Goal: Transaction & Acquisition: Download file/media

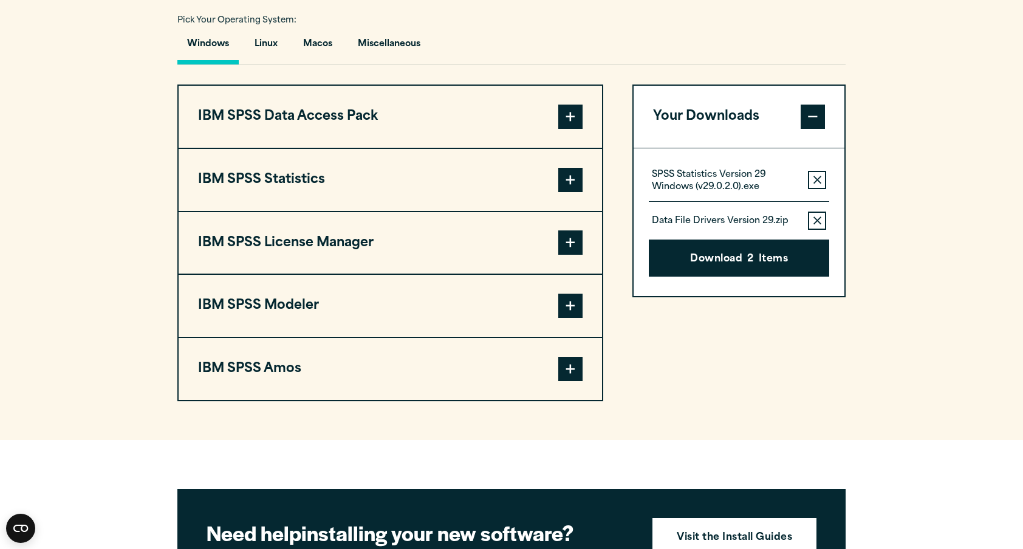
scroll to position [911, 0]
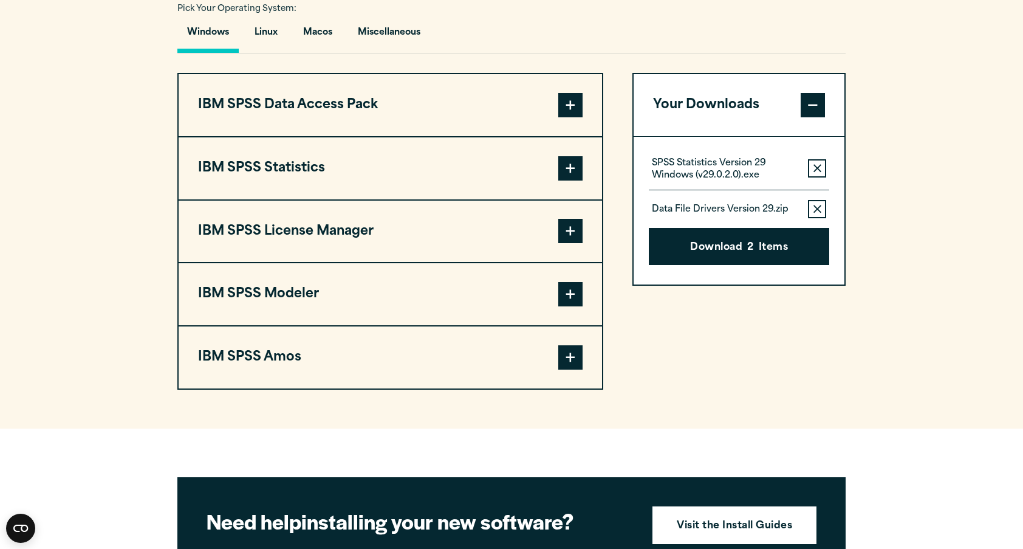
click at [573, 166] on span at bounding box center [570, 168] width 24 height 24
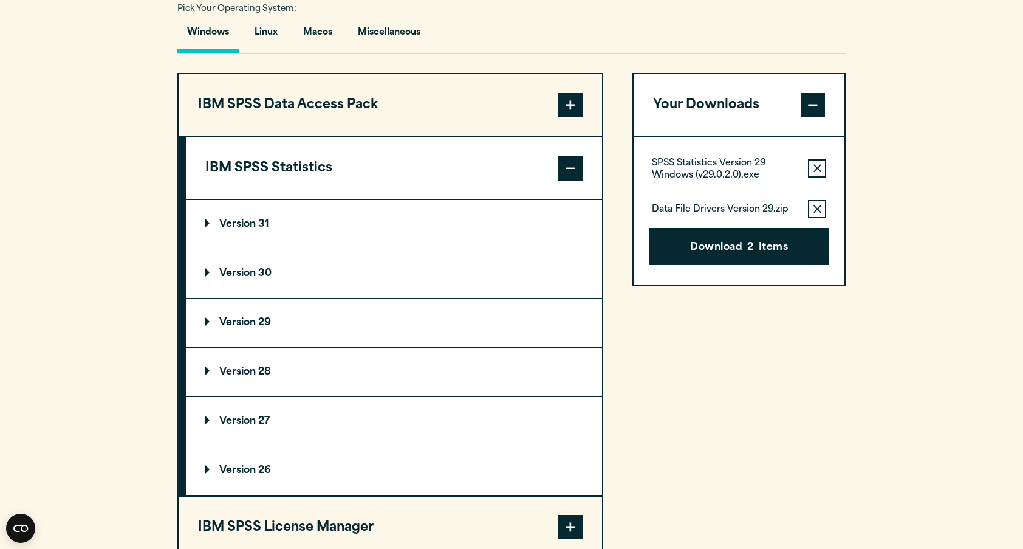
click at [373, 313] on summary "Version 29" at bounding box center [394, 322] width 416 height 49
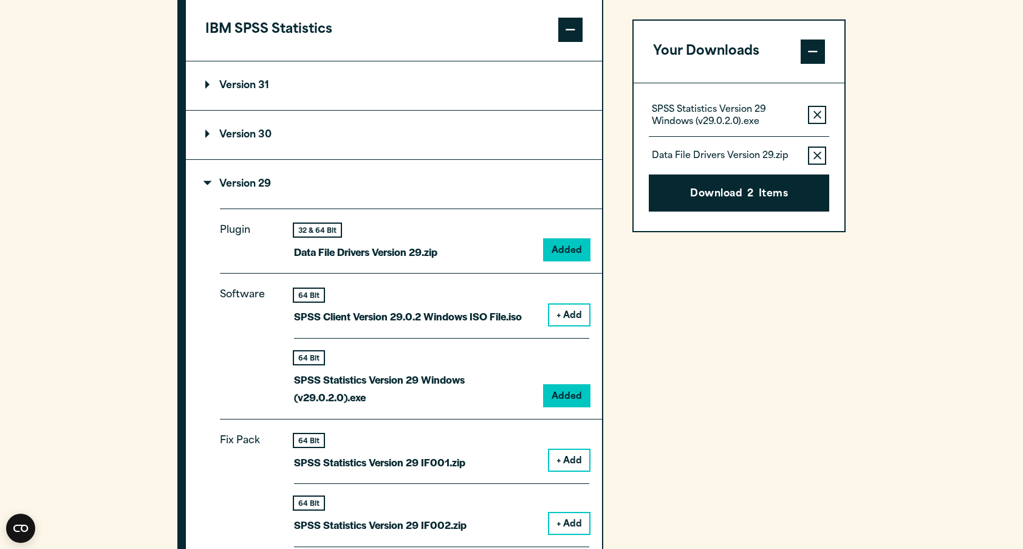
scroll to position [1094, 0]
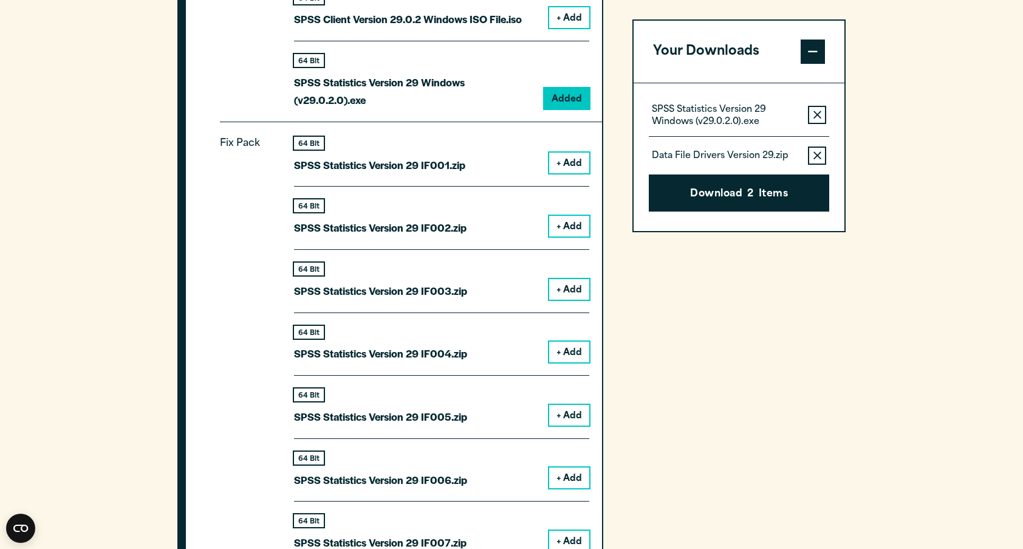
scroll to position [1154, 0]
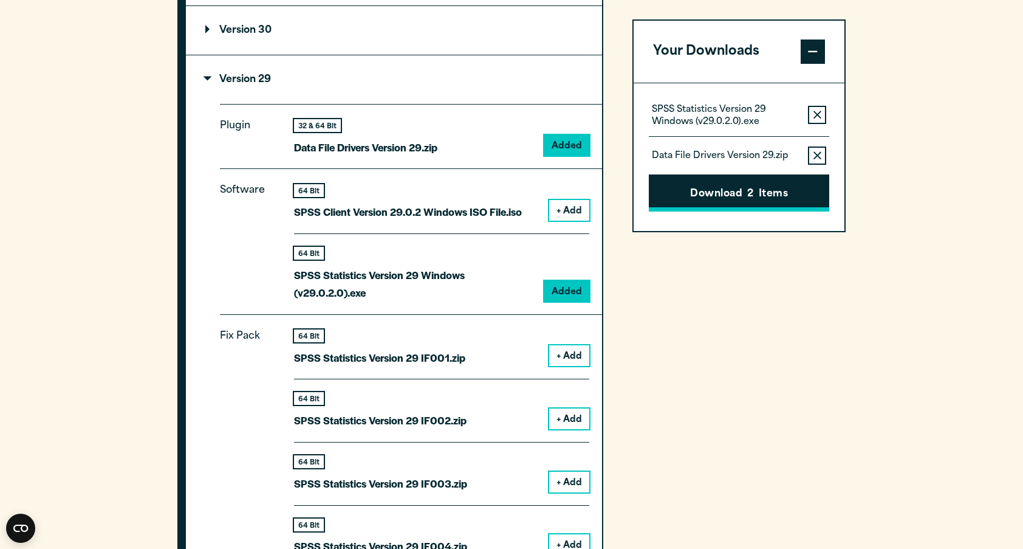
click at [731, 188] on button "Download 2 Items" at bounding box center [739, 193] width 180 height 38
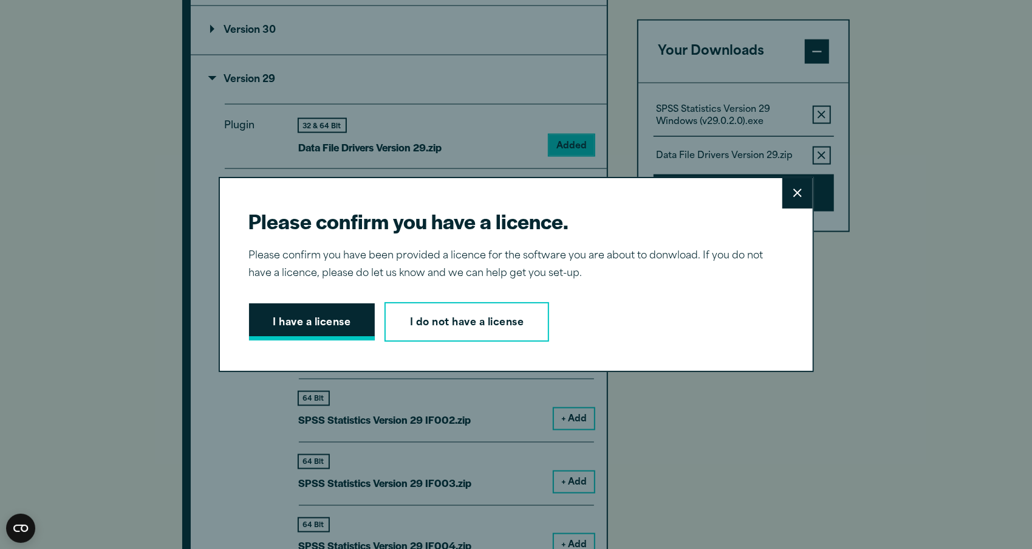
click at [301, 325] on button "I have a license" at bounding box center [312, 322] width 126 height 38
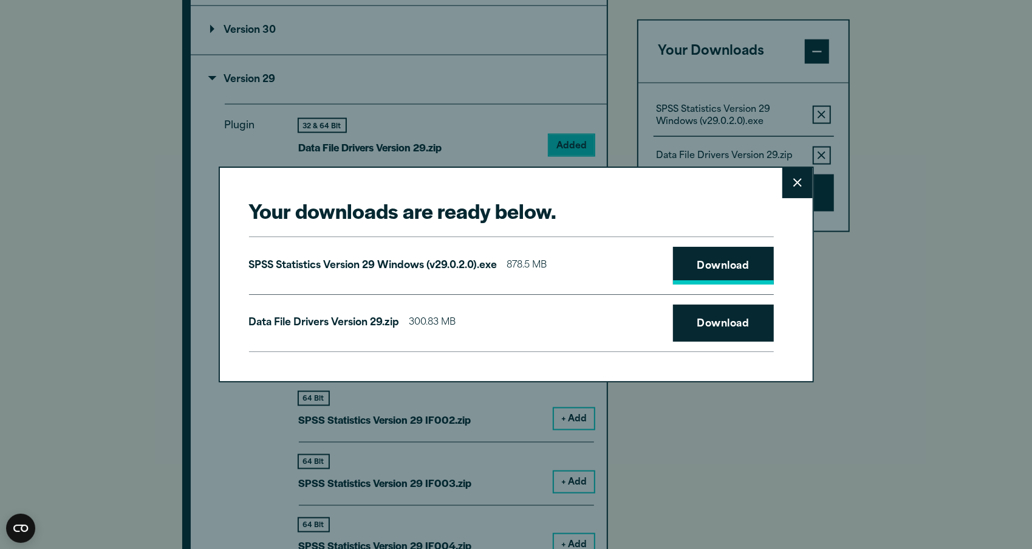
click at [703, 269] on link "Download" at bounding box center [723, 266] width 101 height 38
click at [730, 323] on link "Download" at bounding box center [723, 323] width 101 height 38
click at [800, 186] on button "Close" at bounding box center [797, 183] width 30 height 30
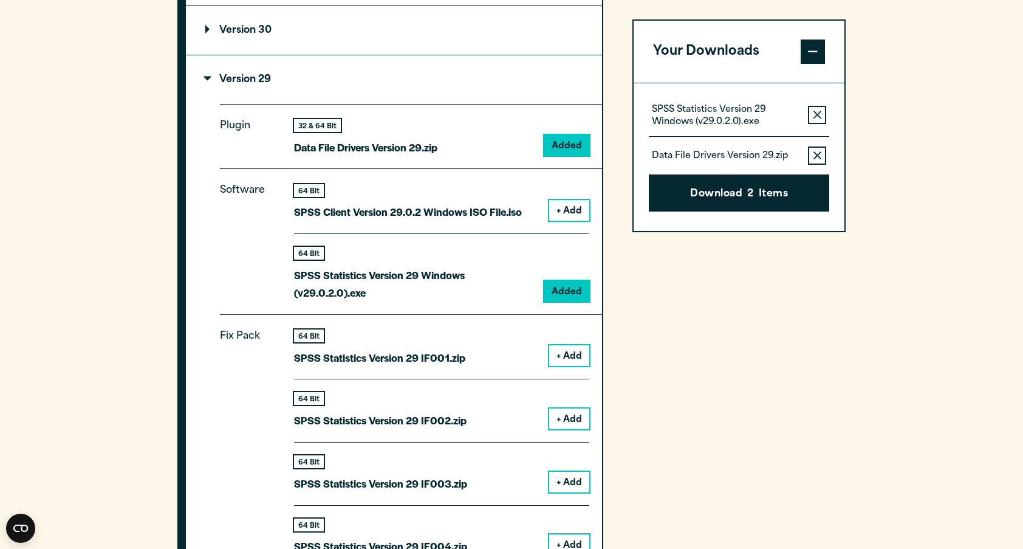
click at [816, 154] on icon "button" at bounding box center [817, 155] width 8 height 8
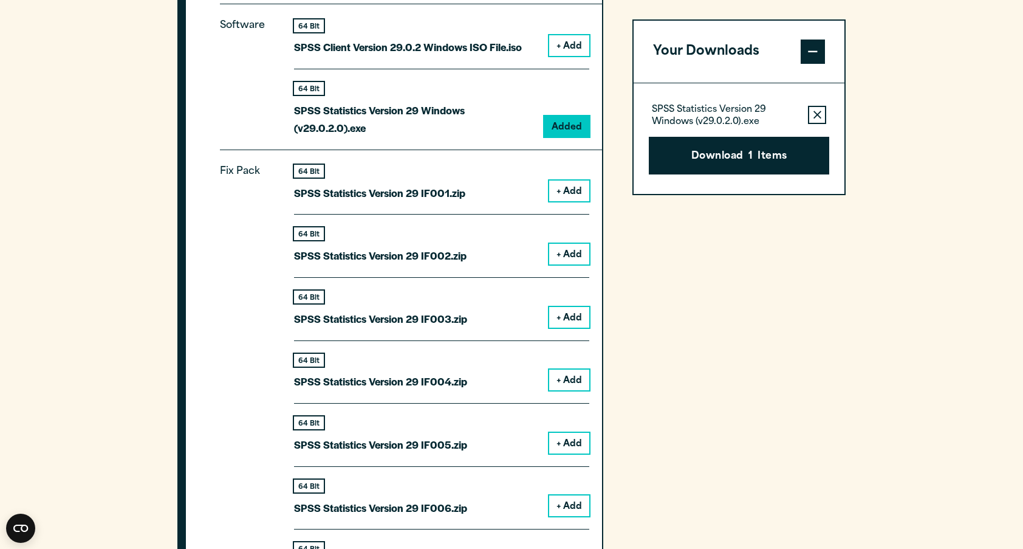
scroll to position [1276, 0]
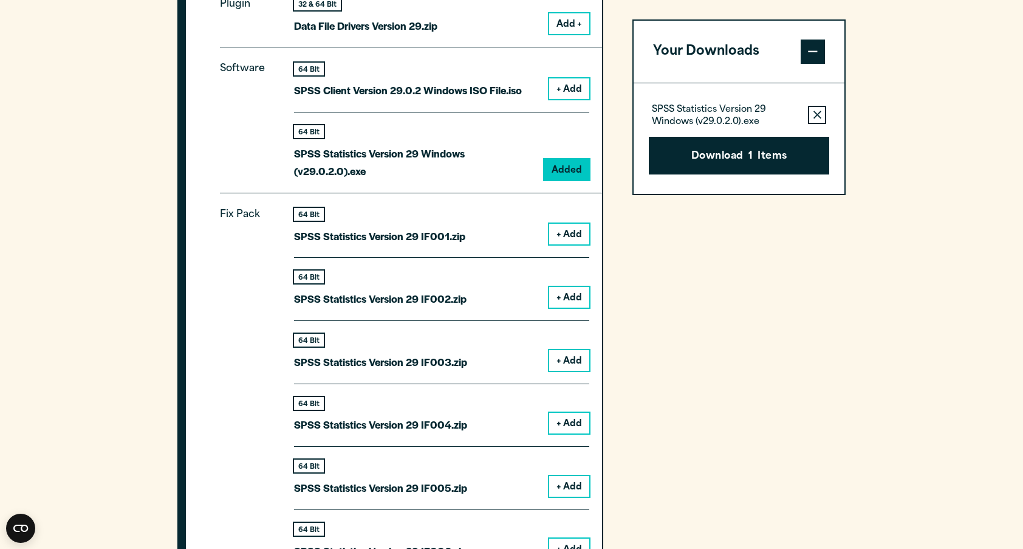
click at [772, 281] on div "Your Downloads SPSS Statistics Version 29 Windows (v29.0.2.0).exe Remove this i…" at bounding box center [738, 498] width 213 height 1580
